Goal: Task Accomplishment & Management: Manage account settings

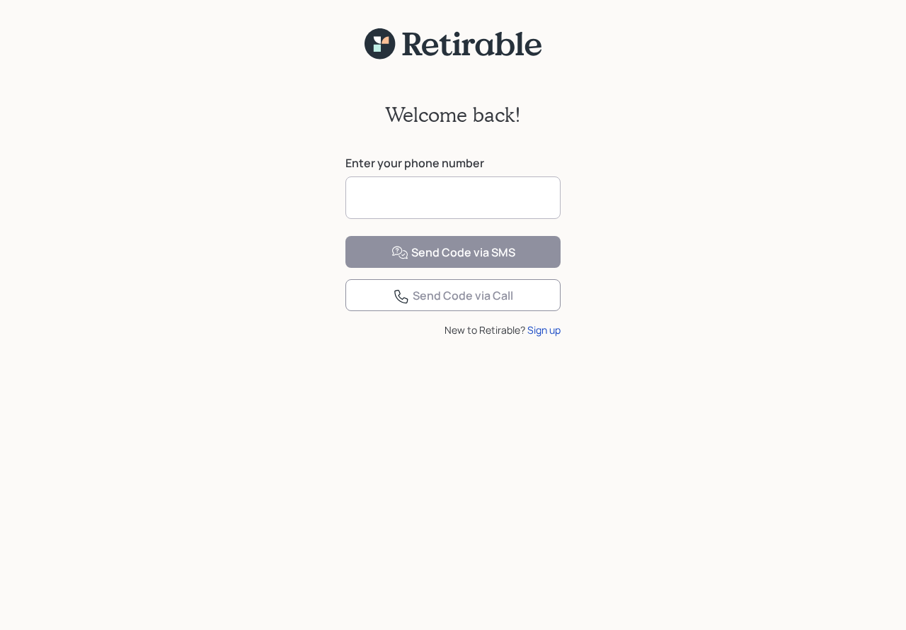
click at [375, 195] on input at bounding box center [453, 197] width 215 height 42
type input "**********"
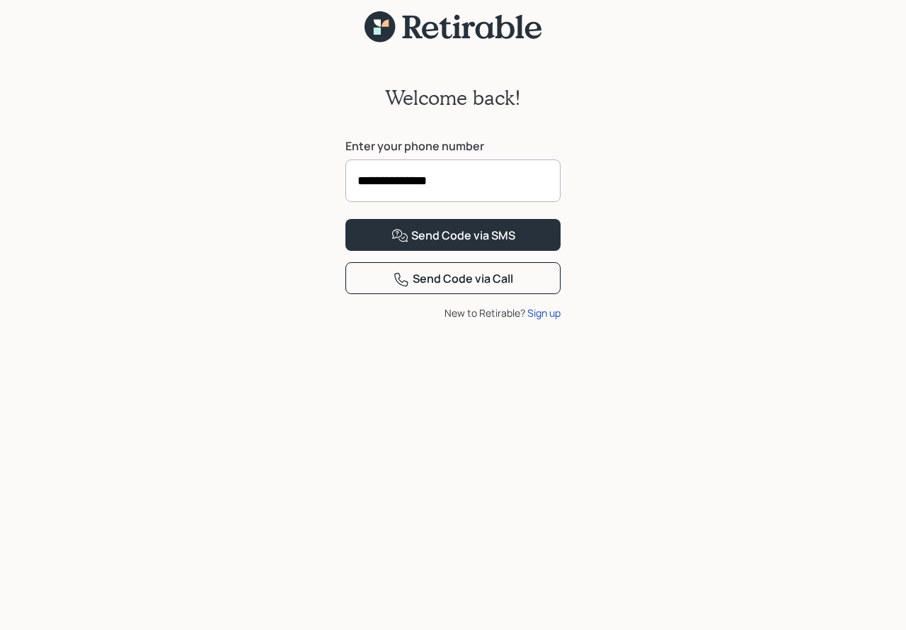
scroll to position [18, 0]
click at [553, 319] on div "Sign up" at bounding box center [544, 311] width 33 height 15
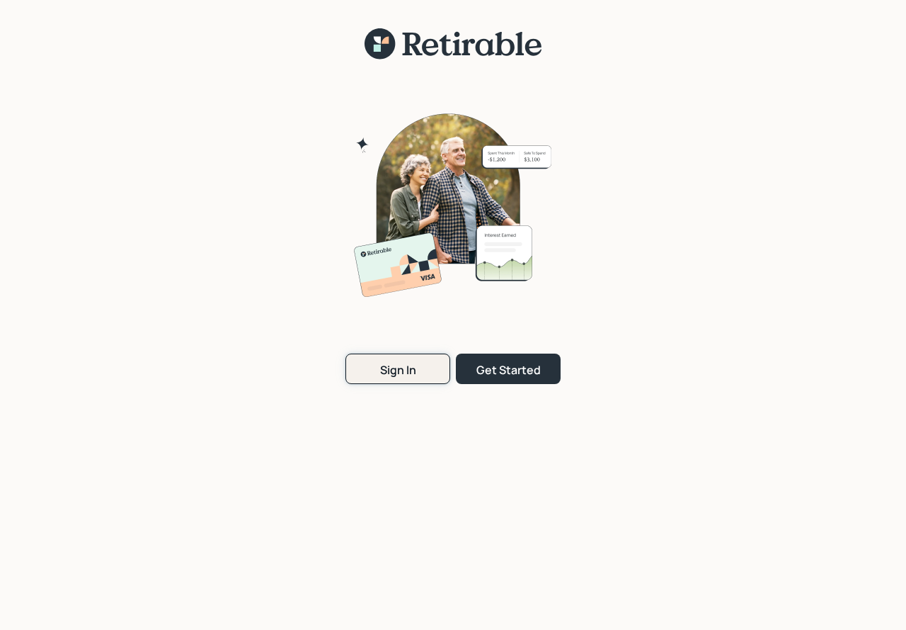
click at [439, 376] on button "Sign In" at bounding box center [398, 368] width 105 height 30
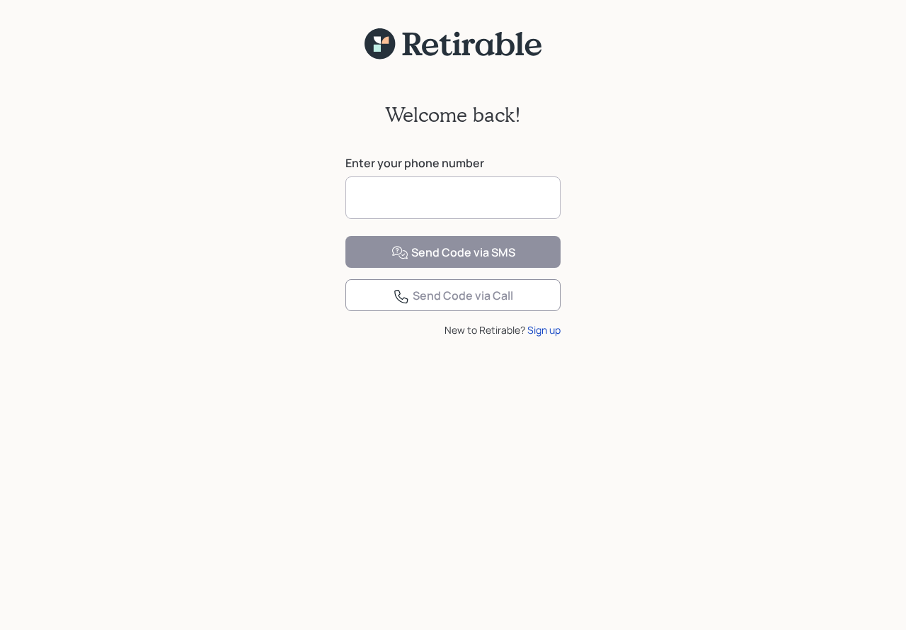
click at [411, 197] on input at bounding box center [453, 197] width 215 height 42
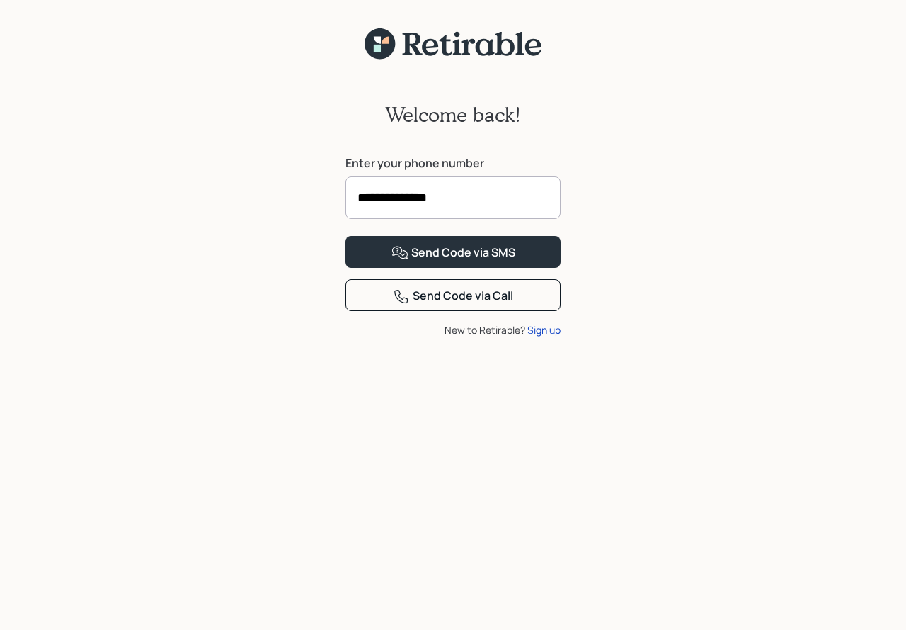
click at [453, 195] on input "**********" at bounding box center [453, 197] width 215 height 42
type input "**********"
click at [482, 304] on div "Send Code via Call" at bounding box center [453, 296] width 120 height 17
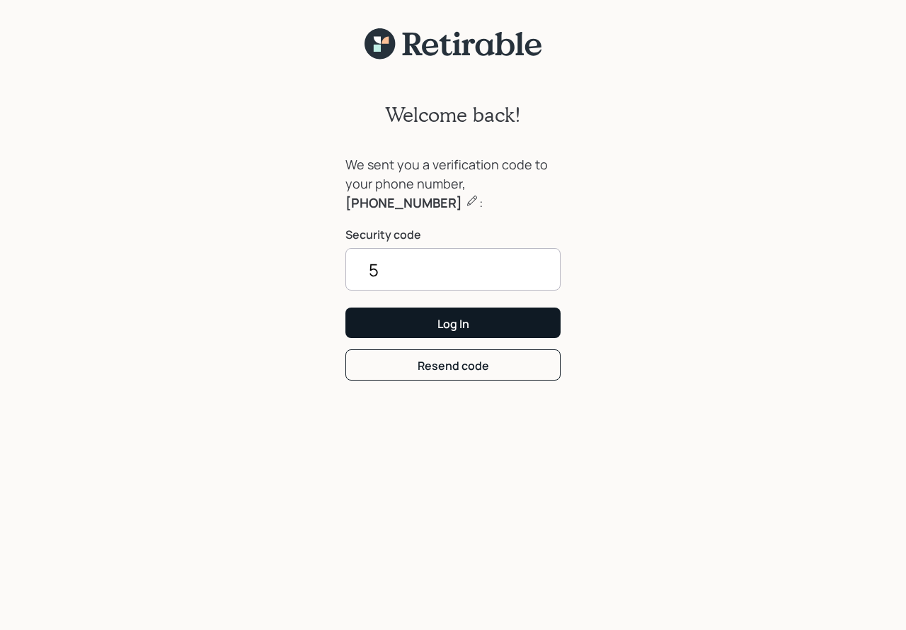
type input "5"
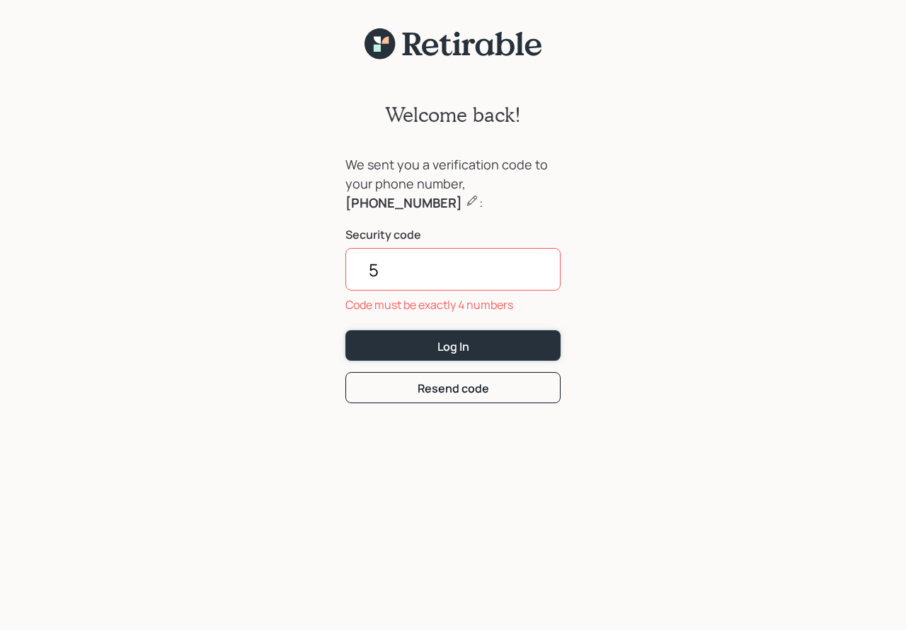
click at [461, 321] on form "We sent you a verification code to your phone number, [PHONE_NUMBER] : Security…" at bounding box center [453, 279] width 215 height 248
click at [421, 271] on input "5" at bounding box center [453, 269] width 215 height 42
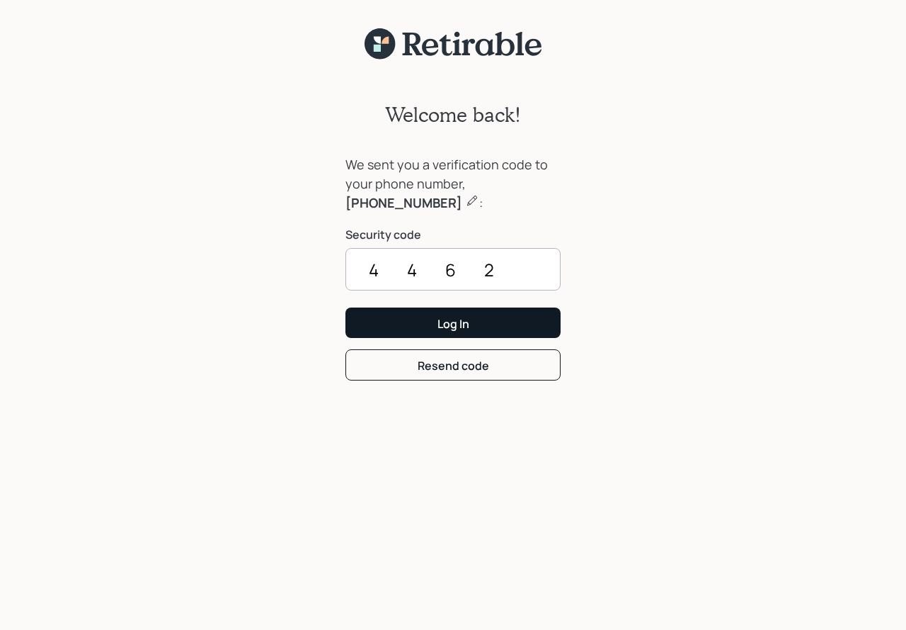
type input "4462"
click at [464, 321] on div "Log In" at bounding box center [454, 324] width 32 height 16
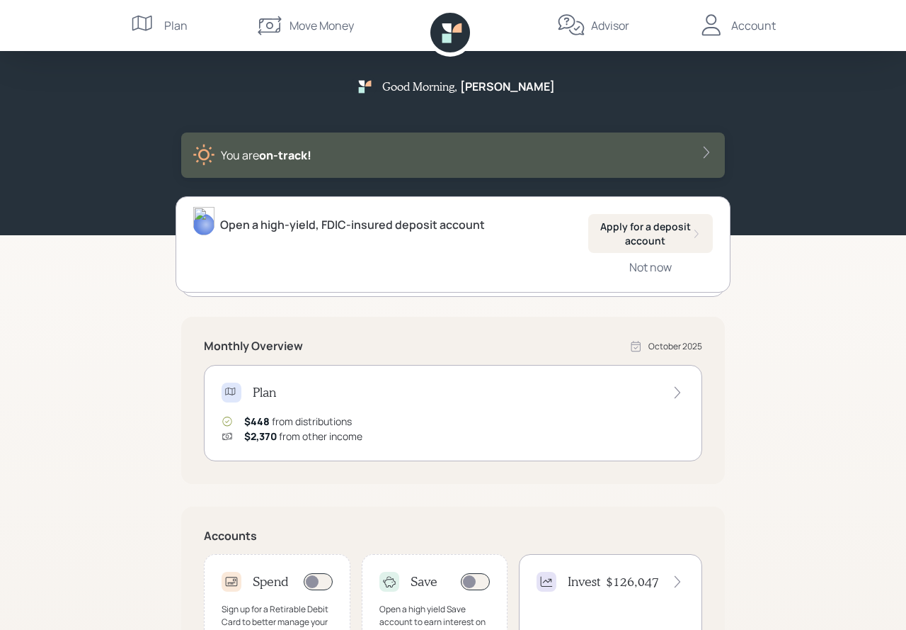
click at [761, 28] on div "Account" at bounding box center [754, 25] width 45 height 17
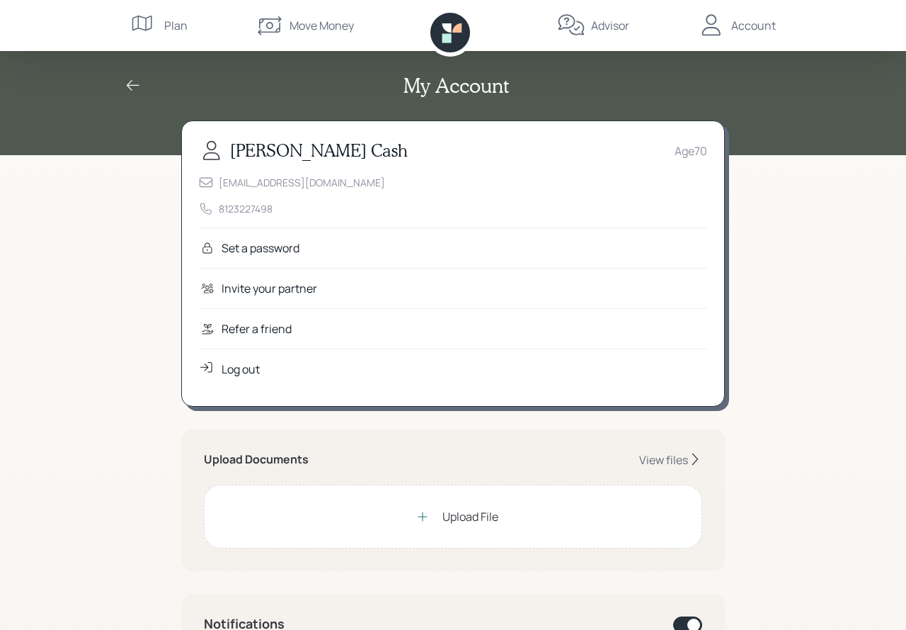
click at [326, 251] on div "Set a password" at bounding box center [453, 247] width 508 height 40
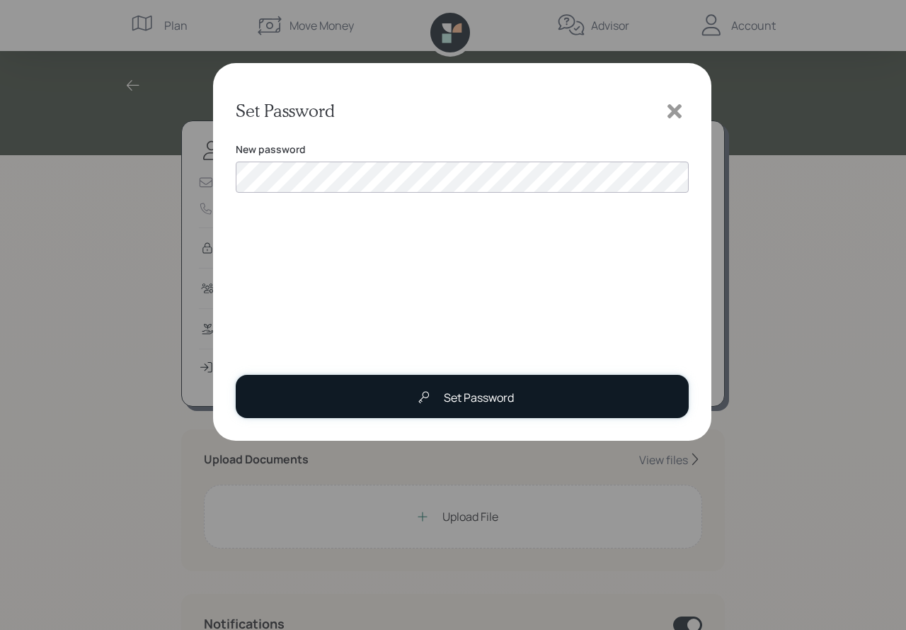
click at [485, 406] on div "Set Password" at bounding box center [462, 397] width 104 height 28
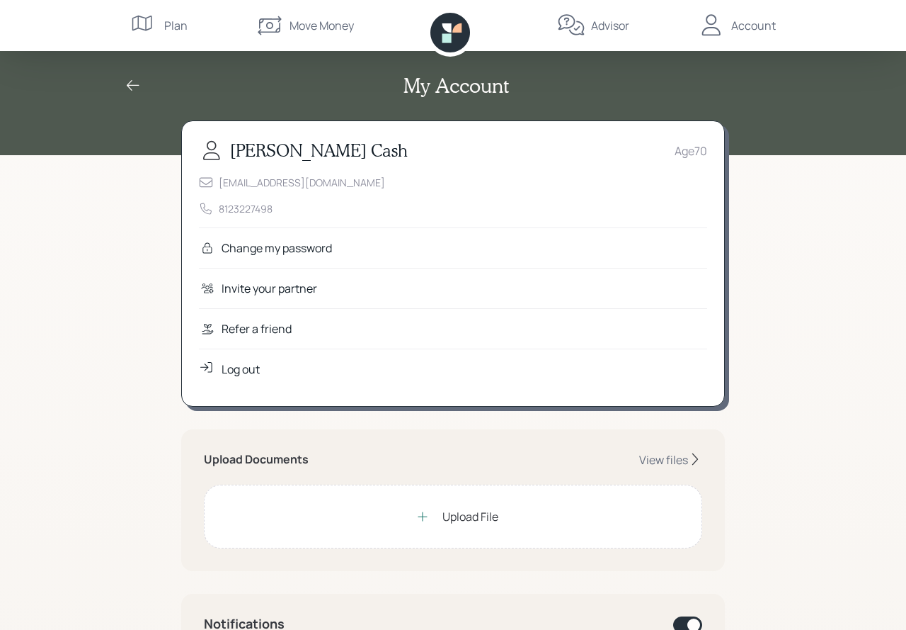
click at [459, 292] on div "Invite your partner" at bounding box center [453, 288] width 508 height 40
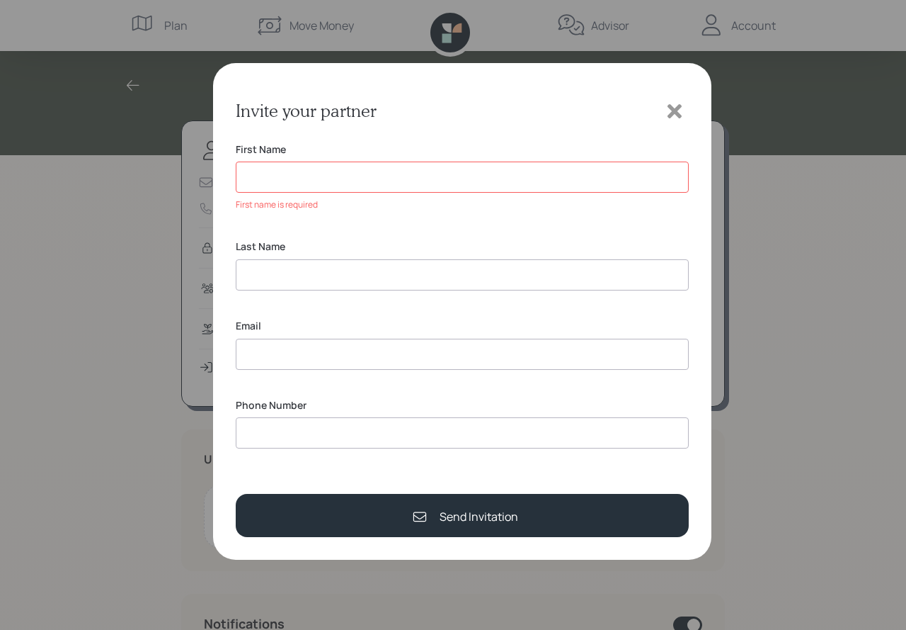
click at [676, 114] on icon at bounding box center [675, 111] width 14 height 14
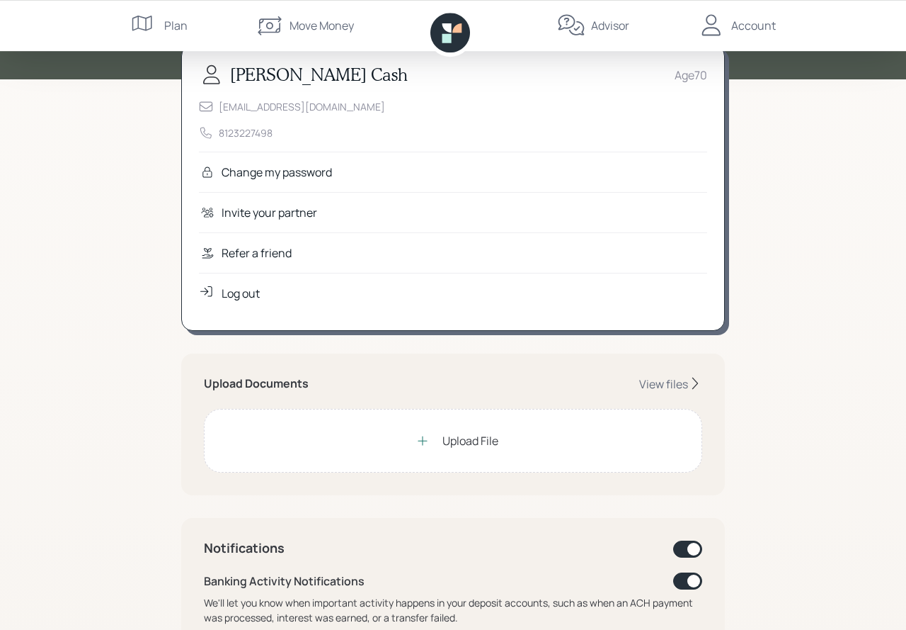
scroll to position [81, 0]
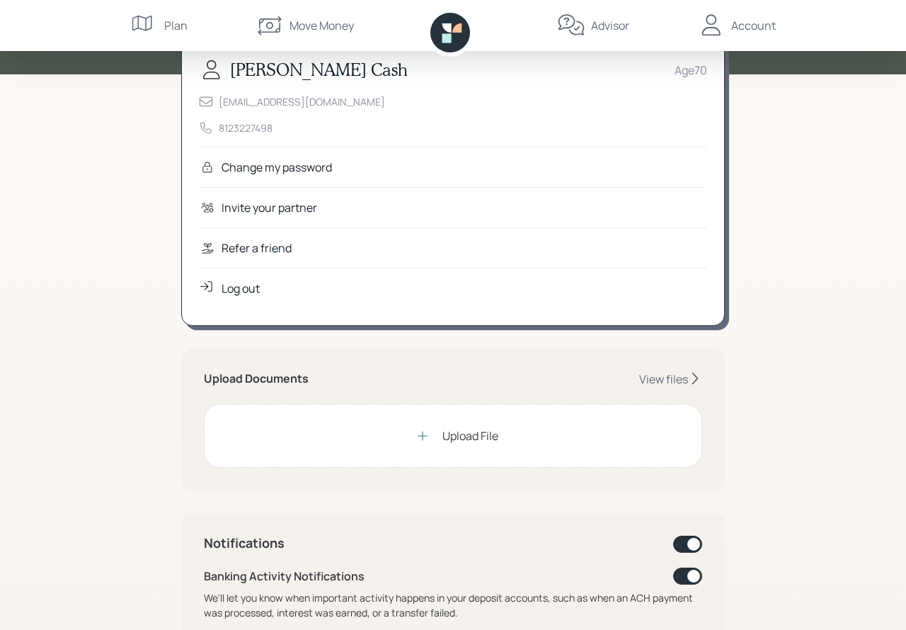
click at [474, 435] on div "Upload File" at bounding box center [471, 435] width 56 height 17
click at [90, 292] on div "My Account [PERSON_NAME] Age [DEMOGRAPHIC_DATA] [EMAIL_ADDRESS][DOMAIN_NAME] 81…" at bounding box center [453, 576] width 906 height 1314
click at [460, 437] on div "Upload File" at bounding box center [471, 435] width 56 height 17
click at [113, 200] on div "My Account [PERSON_NAME] Age [DEMOGRAPHIC_DATA] [EMAIL_ADDRESS][DOMAIN_NAME] 81…" at bounding box center [453, 576] width 906 height 1314
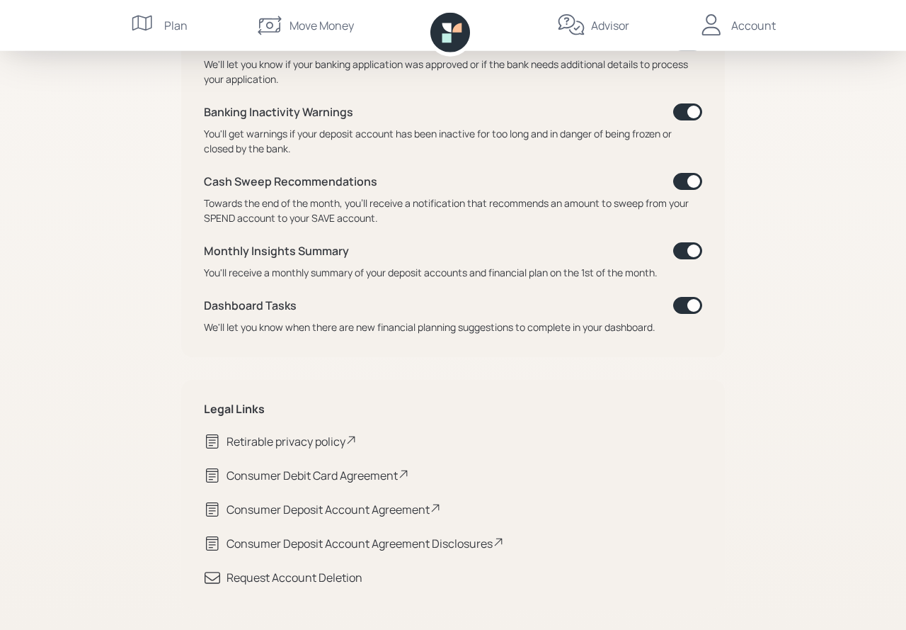
scroll to position [685, 0]
click at [412, 511] on div "Consumer Deposit Account Agreement" at bounding box center [334, 507] width 215 height 17
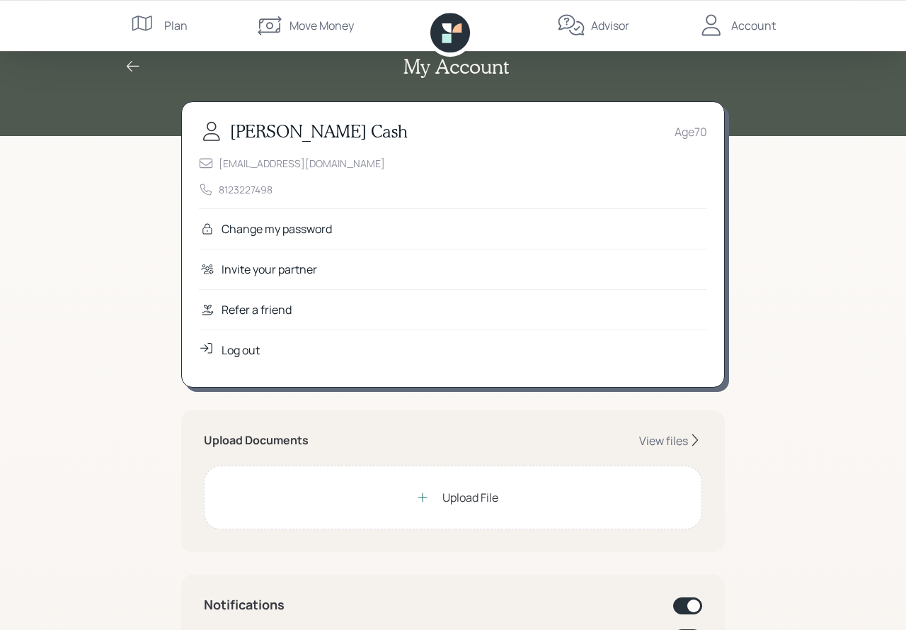
scroll to position [0, 0]
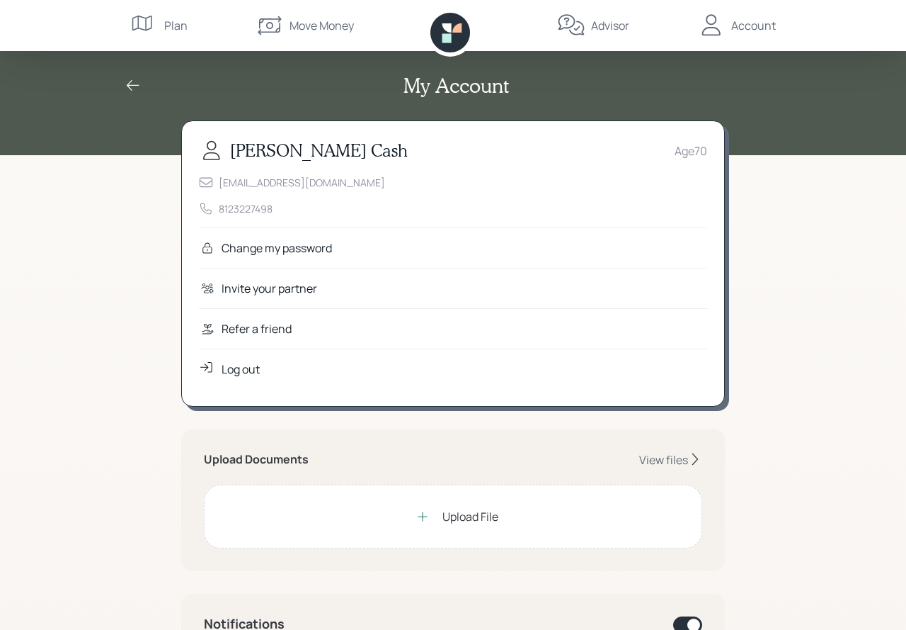
click at [242, 371] on div "Log out" at bounding box center [241, 368] width 38 height 17
